Goal: Task Accomplishment & Management: Manage account settings

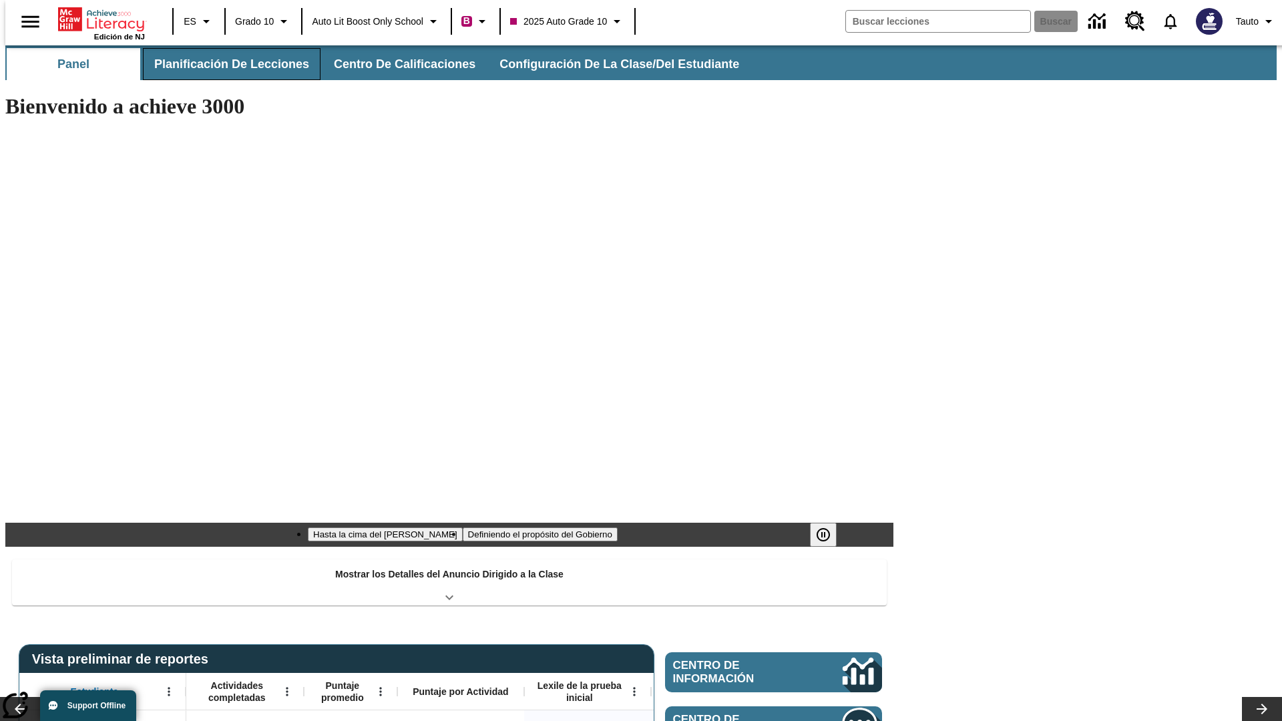
click at [224, 64] on button "Planificación de lecciones" at bounding box center [232, 64] width 178 height 32
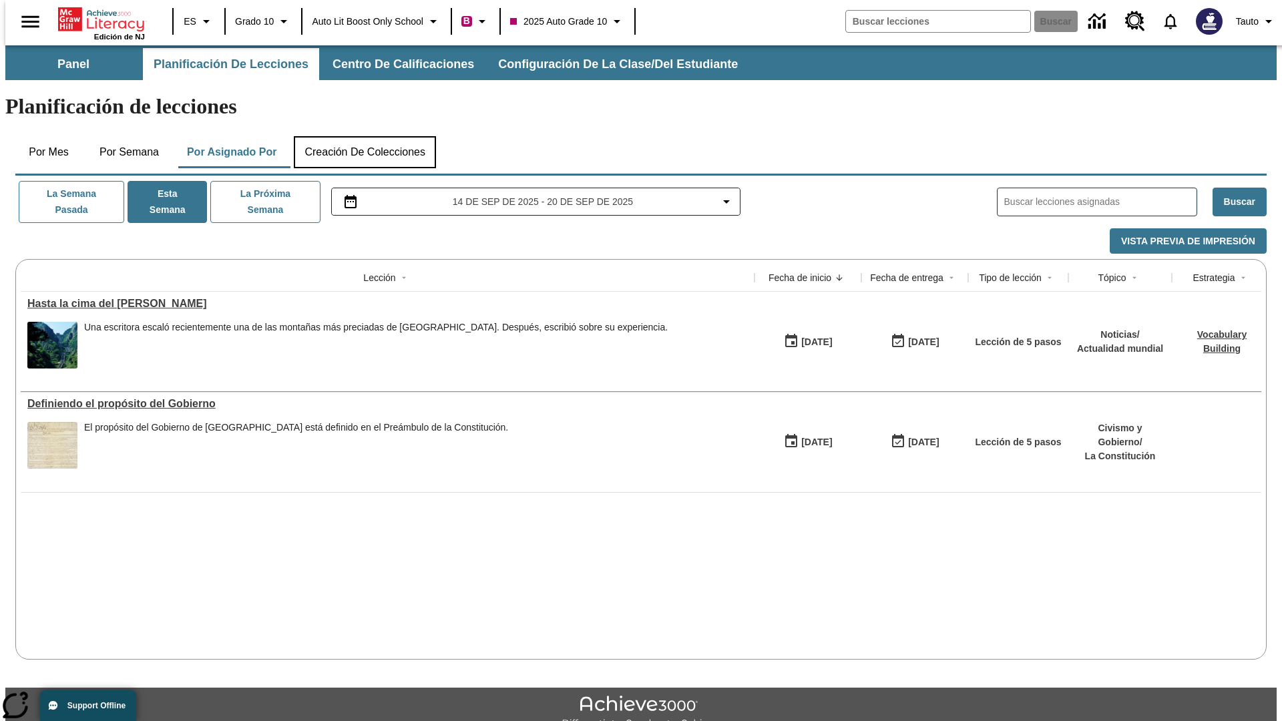
click at [365, 136] on button "Creación de colecciones" at bounding box center [365, 152] width 142 height 32
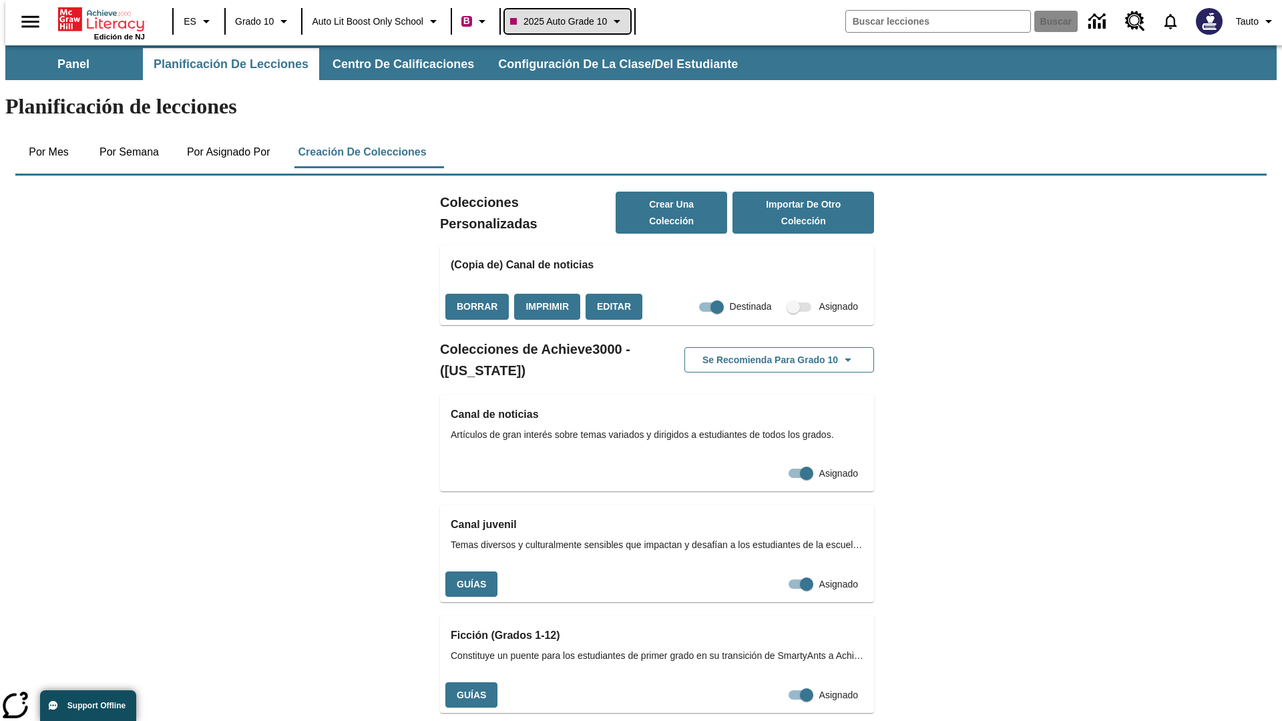
click at [572, 21] on span "2025 Auto Grade 10" at bounding box center [558, 22] width 97 height 14
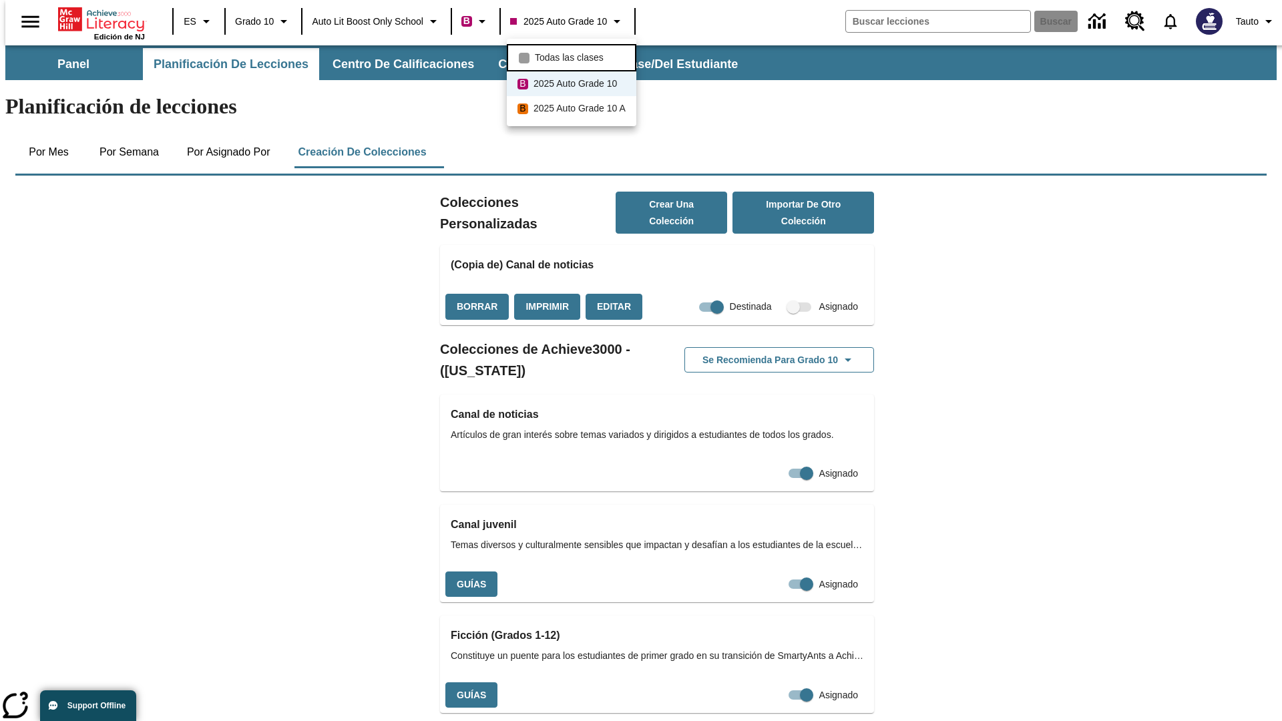
click at [574, 56] on span "Todas las clases" at bounding box center [569, 58] width 69 height 14
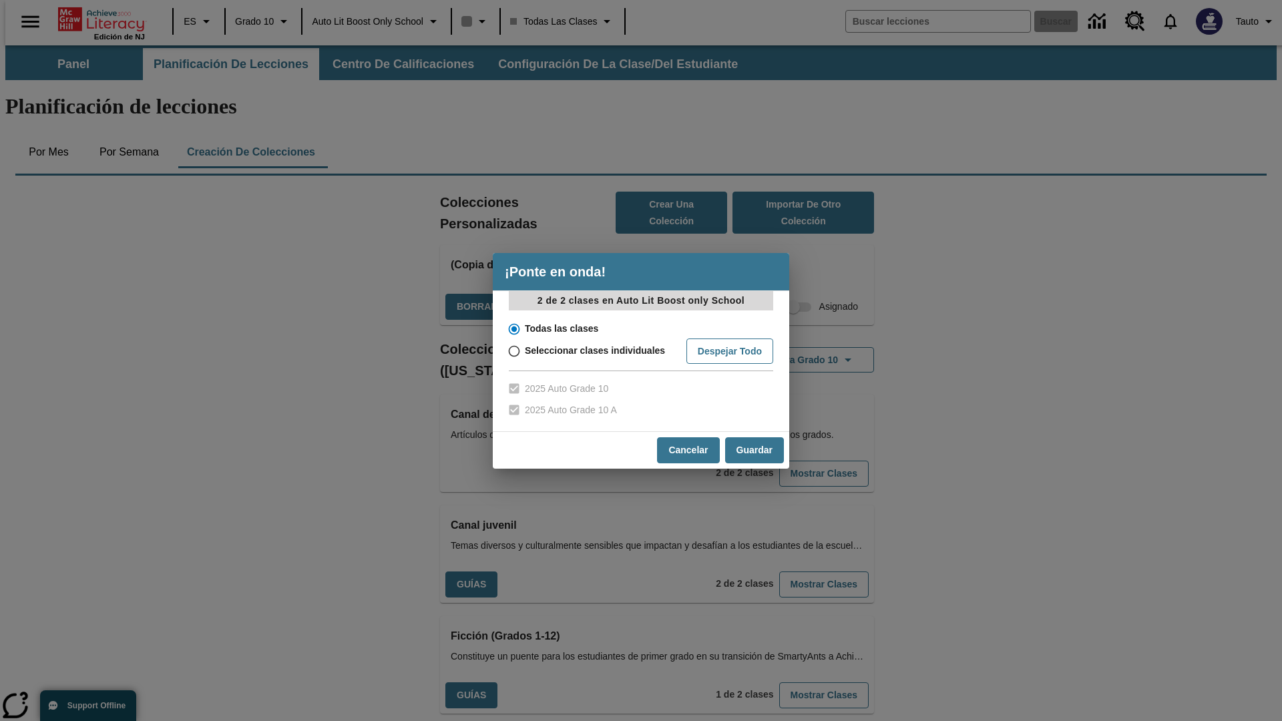
scroll to position [393, 0]
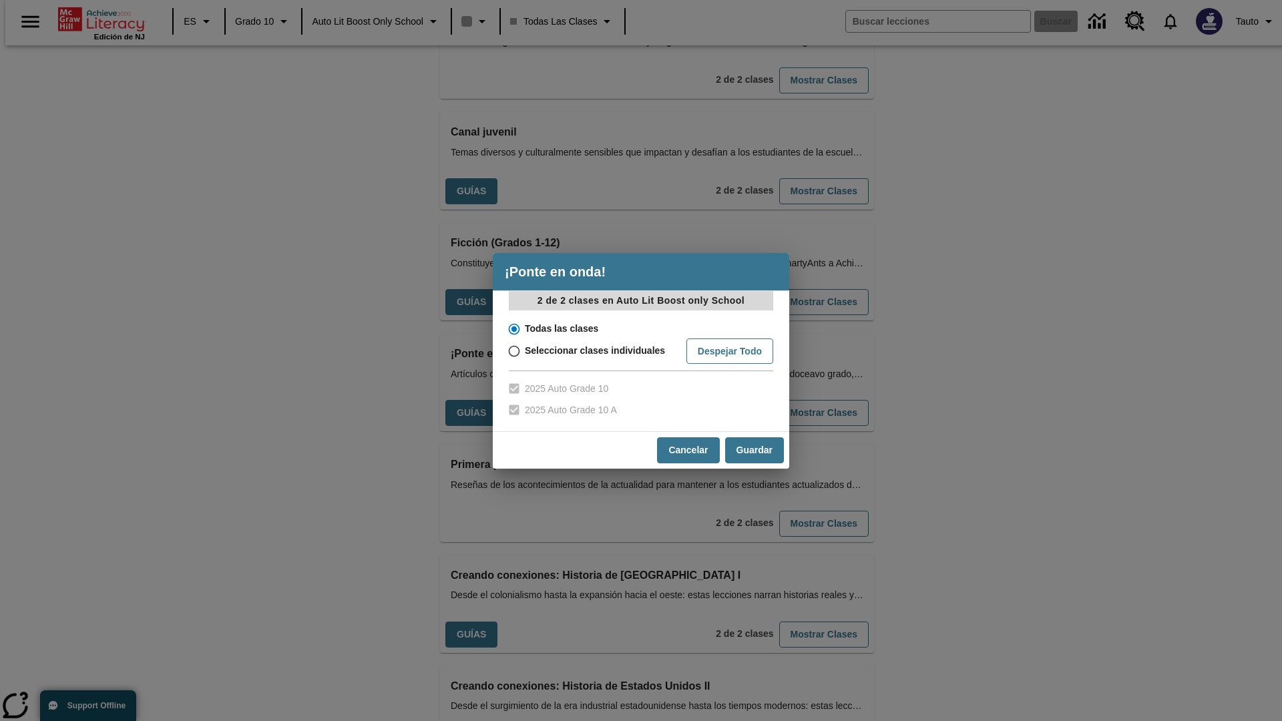
click at [513, 329] on input "Todas las clases" at bounding box center [513, 329] width 23 height 19
click at [687, 450] on button "Cancelar" at bounding box center [688, 451] width 62 height 26
click at [802, 400] on button "Mostrar Clases" at bounding box center [825, 413] width 90 height 26
click at [513, 329] on input "Todas las clases" at bounding box center [513, 329] width 23 height 19
click at [754, 450] on button "Guardar" at bounding box center [754, 451] width 59 height 26
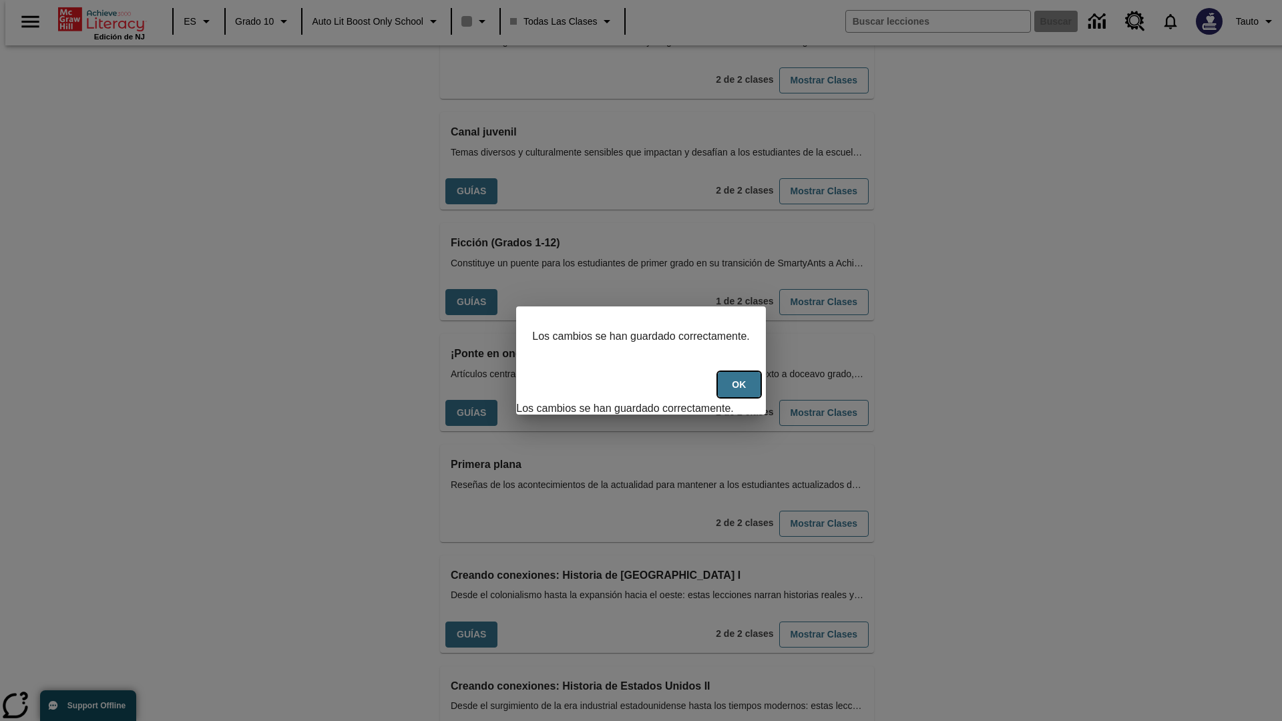
click at [746, 392] on button "OK" at bounding box center [739, 385] width 43 height 26
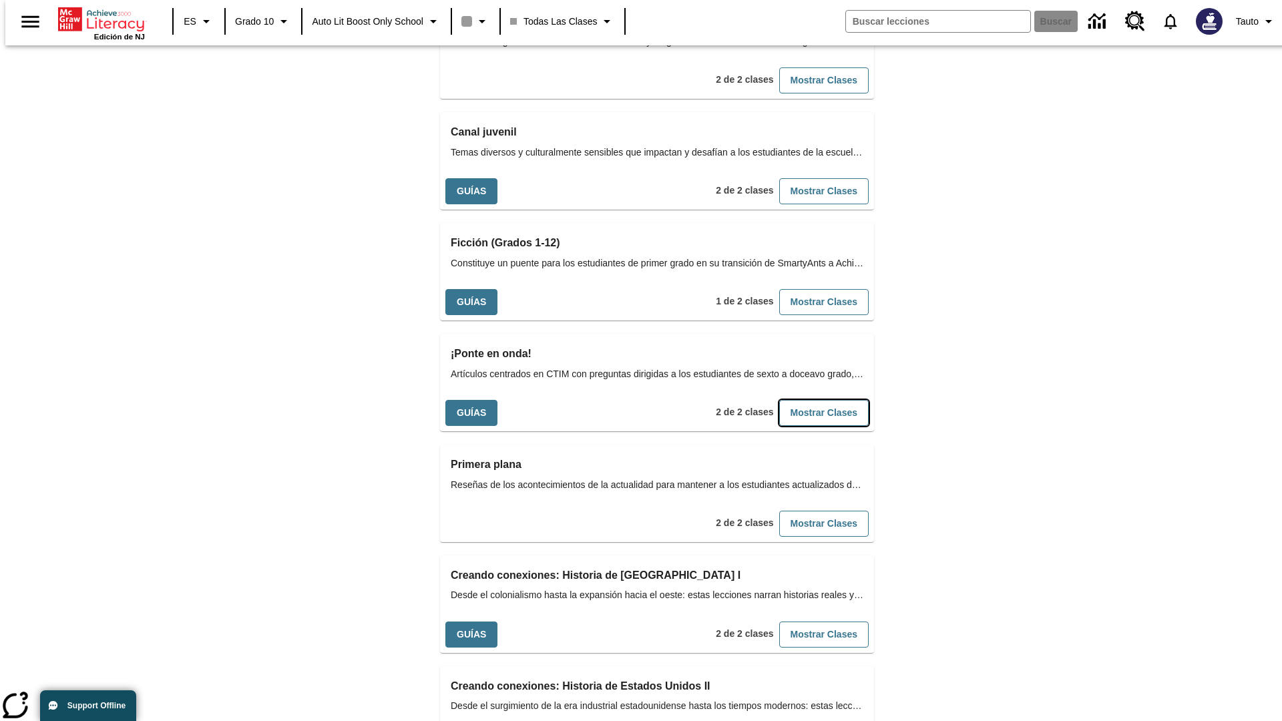
click at [802, 400] on button "Mostrar Clases" at bounding box center [825, 413] width 90 height 26
